Goal: Task Accomplishment & Management: Complete application form

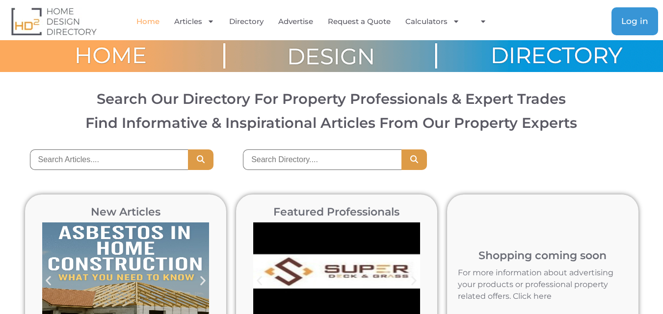
click at [640, 22] on span "Log in" at bounding box center [634, 21] width 27 height 8
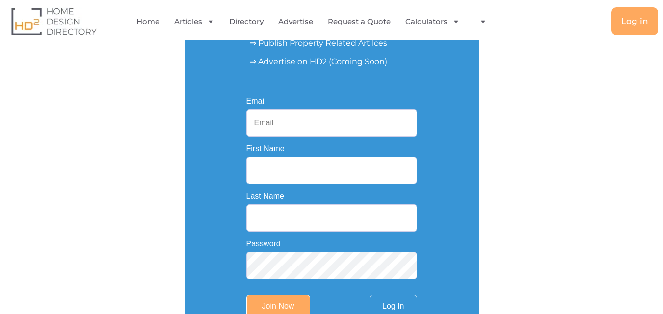
scroll to position [196, 0]
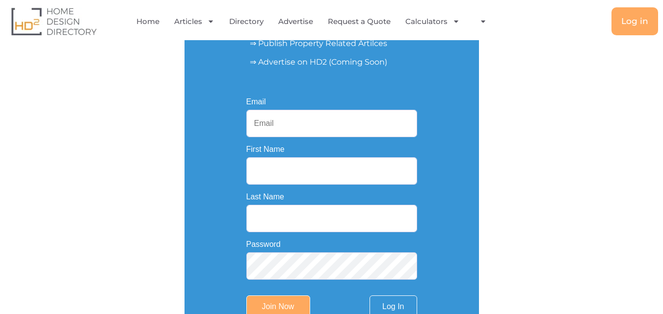
click at [264, 121] on input "Email" at bounding box center [331, 123] width 171 height 27
paste input "[EMAIL_ADDRESS][DOMAIN_NAME]"
type input "[EMAIL_ADDRESS][DOMAIN_NAME]"
click at [289, 165] on input "First Name" at bounding box center [331, 170] width 171 height 27
paste input "Fresh Finish Pressure Cleaning"
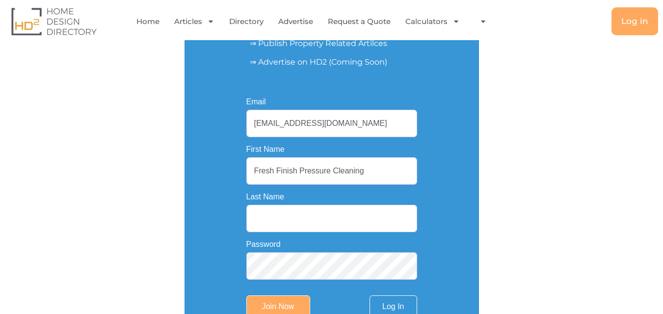
drag, startPoint x: 297, startPoint y: 174, endPoint x: 398, endPoint y: 178, distance: 101.6
click at [398, 178] on input "Fresh Finish Pressure Cleaning" at bounding box center [331, 170] width 171 height 27
type input "Fresh Finish"
click at [326, 225] on input "Last Name" at bounding box center [331, 218] width 171 height 27
paste input "Pressure Cleaning"
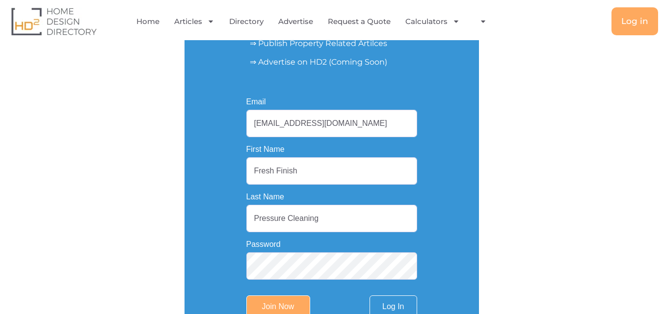
type input "Pressure Cleaning"
click at [341, 174] on input "Fresh Finish" at bounding box center [331, 170] width 171 height 27
type input "Fresh Finish"
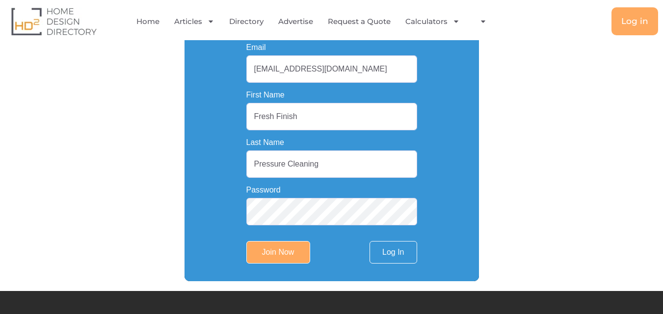
scroll to position [343, 0]
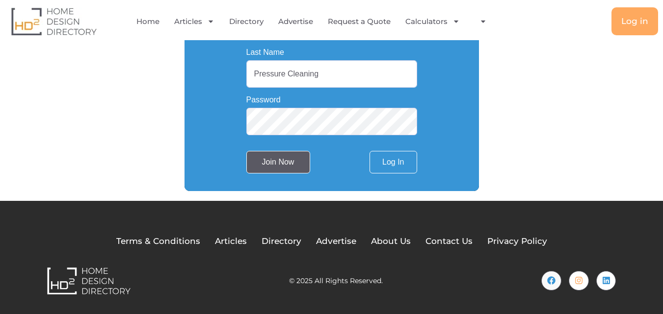
click at [278, 157] on input "Join Now" at bounding box center [278, 162] width 64 height 23
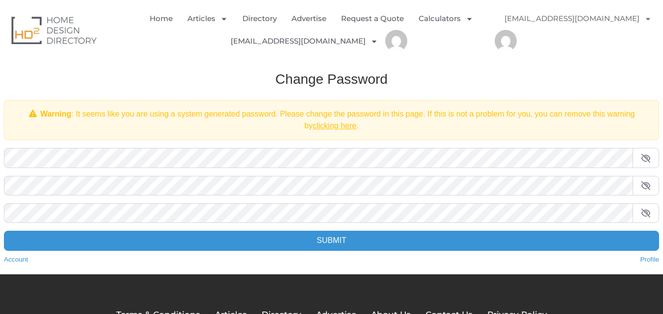
scroll to position [49, 0]
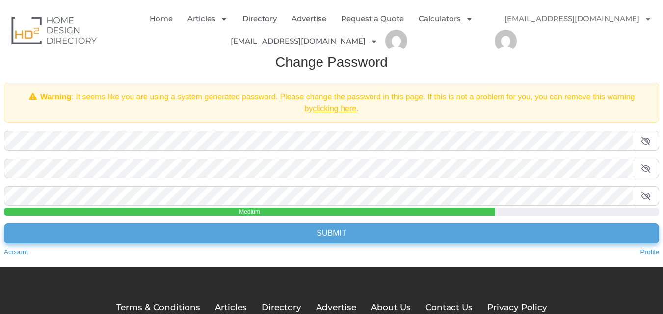
click at [331, 235] on input "Submit" at bounding box center [331, 234] width 655 height 20
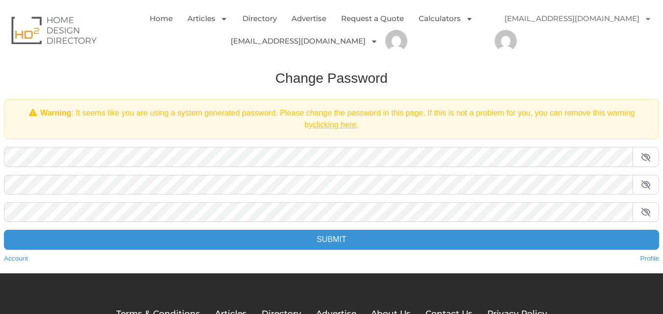
scroll to position [49, 0]
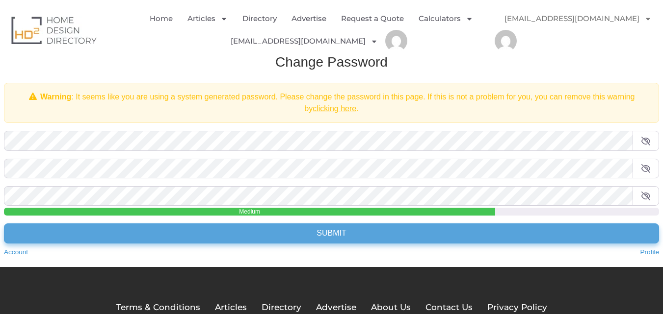
click at [272, 230] on input "Submit" at bounding box center [331, 234] width 655 height 20
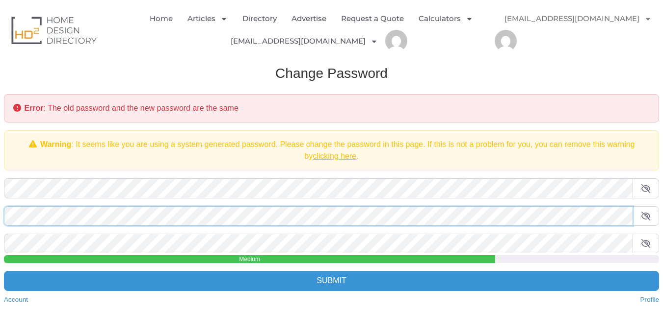
scroll to position [98, 0]
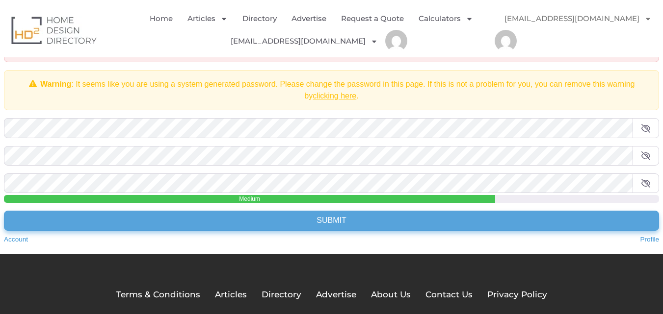
click at [328, 220] on input "Submit" at bounding box center [331, 221] width 655 height 20
